Goal: Task Accomplishment & Management: Use online tool/utility

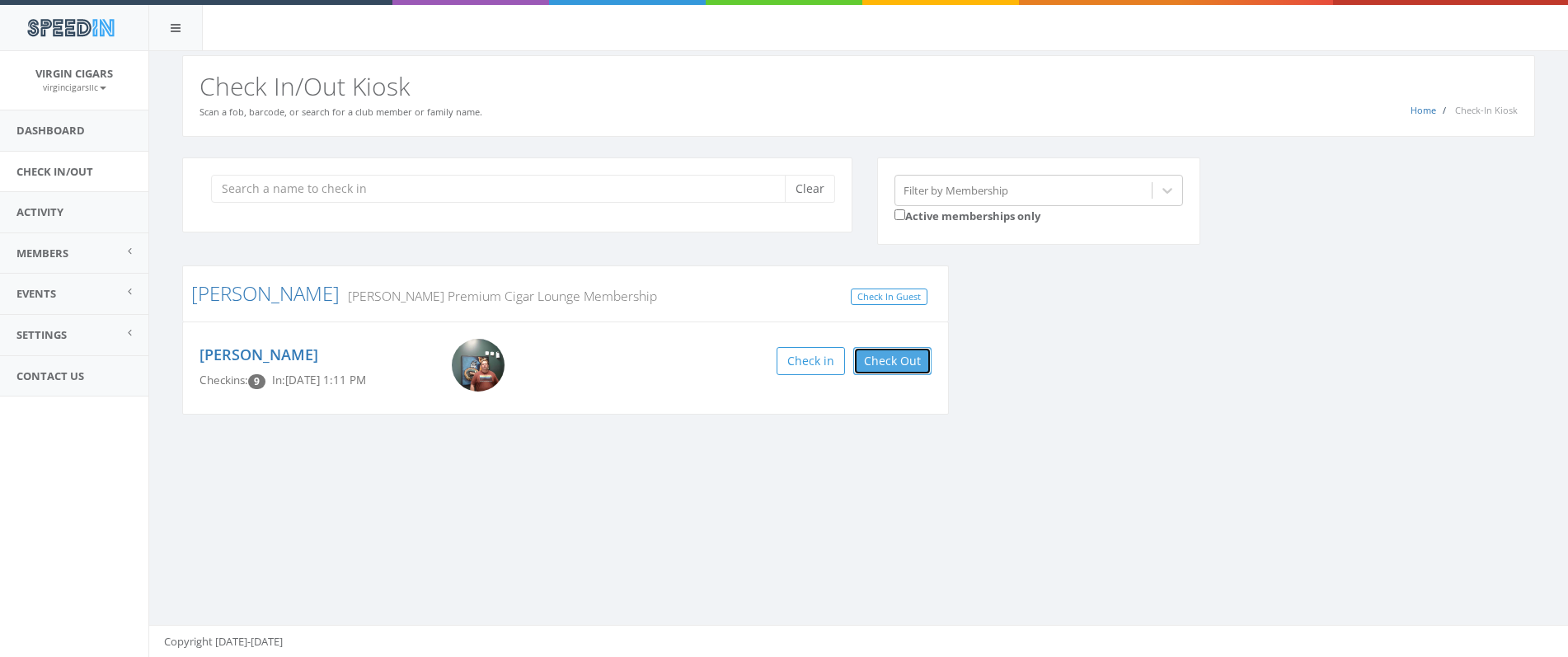
click at [906, 362] on button "Check Out" at bounding box center [893, 361] width 79 height 28
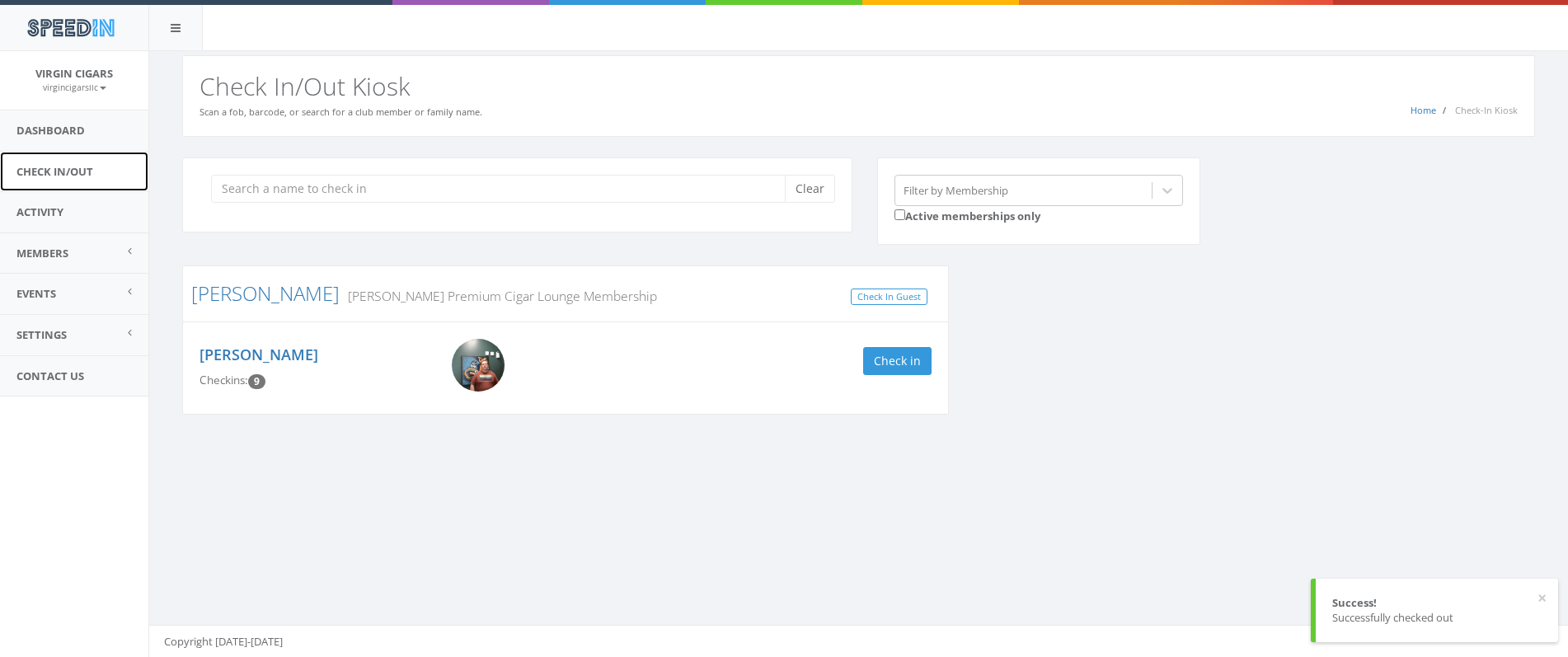
click at [47, 177] on link "Check In/Out" at bounding box center [74, 171] width 149 height 40
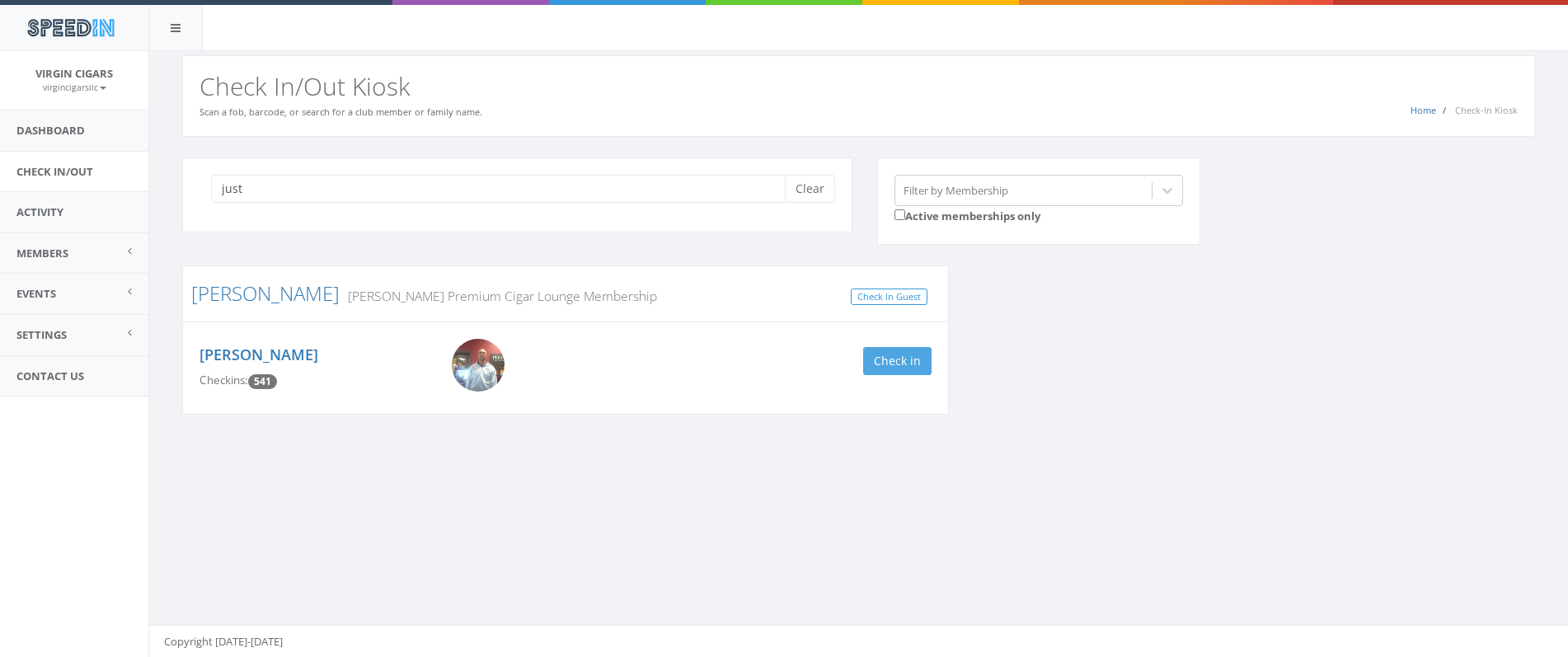
type input "just"
drag, startPoint x: 895, startPoint y: 357, endPoint x: 911, endPoint y: 343, distance: 21.3
click at [912, 343] on div "[PERSON_NAME] Checkins: 541 Check in" at bounding box center [565, 368] width 757 height 58
click at [103, 170] on link "Check In/Out" at bounding box center [74, 171] width 149 height 40
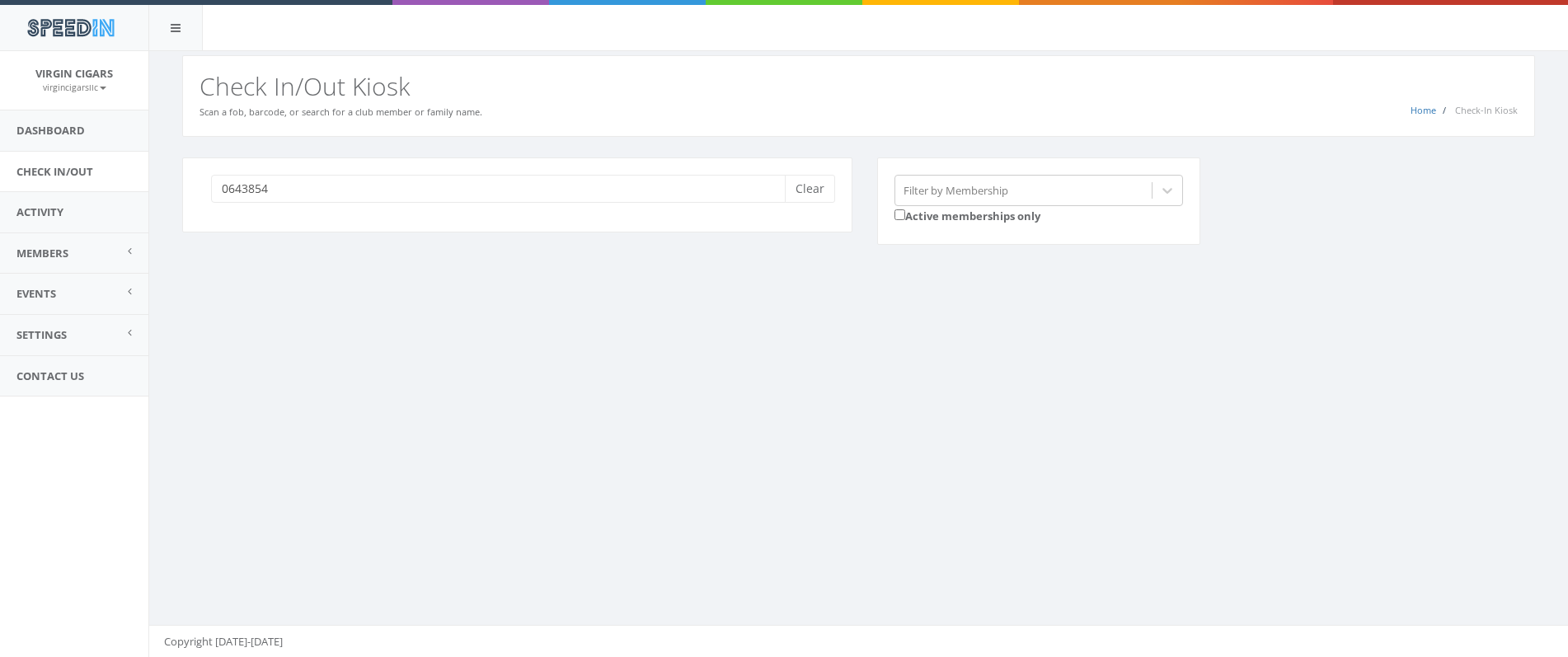
type input "06438544"
